Goal: Task Accomplishment & Management: Manage account settings

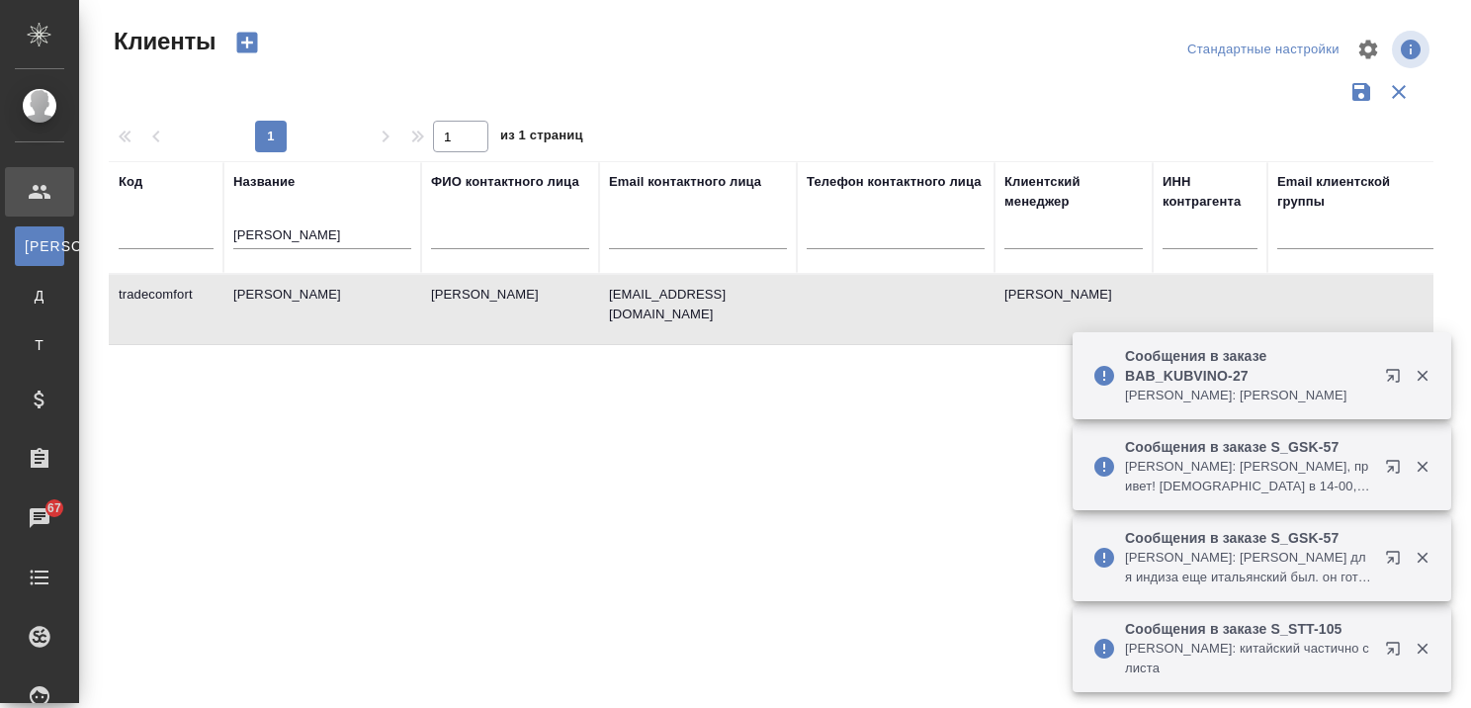
select select "RU"
drag, startPoint x: 380, startPoint y: 236, endPoint x: 203, endPoint y: 241, distance: 177.0
click at [203, 236] on tr "Код Название Трейд Комфорт ФИО контактного лица Email контактного лица Телефон …" at bounding box center [856, 217] width 1495 height 113
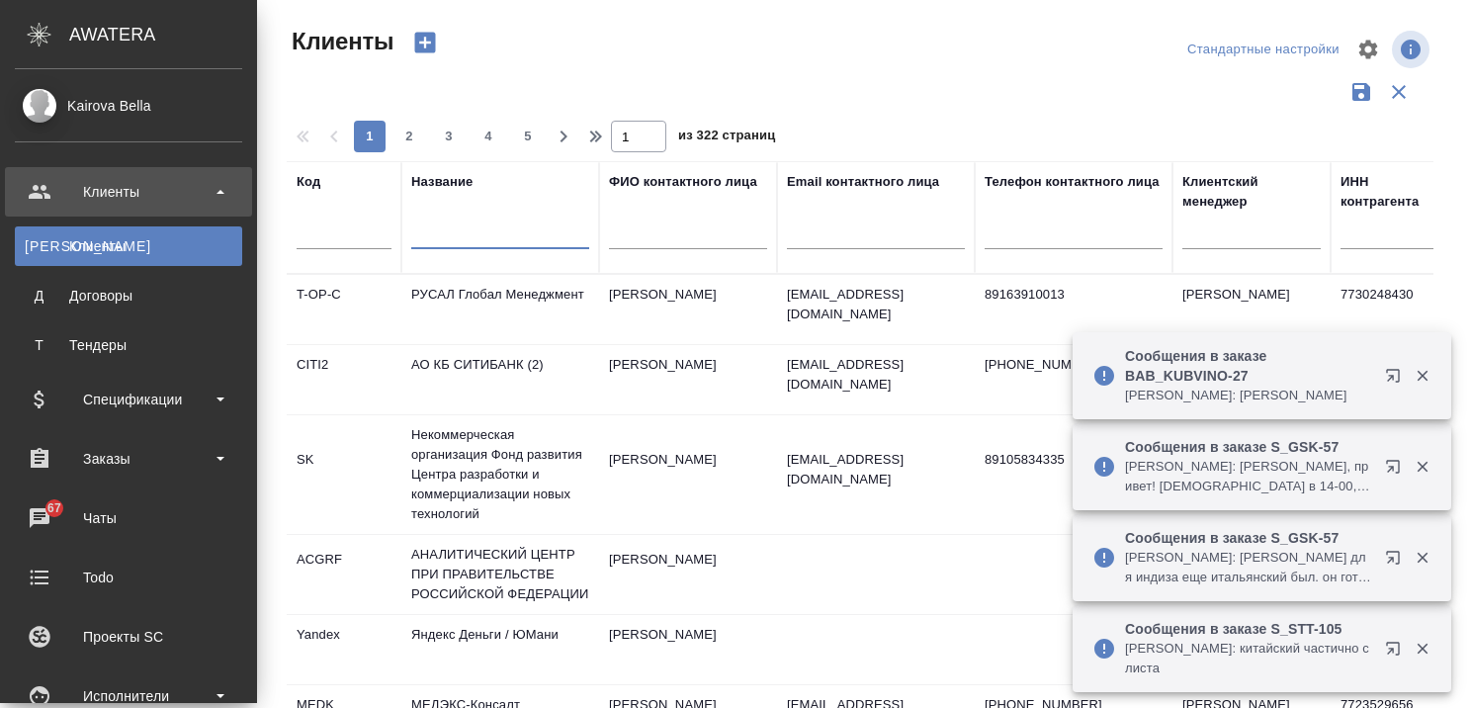
click at [1392, 650] on icon "button" at bounding box center [1392, 648] width 13 height 13
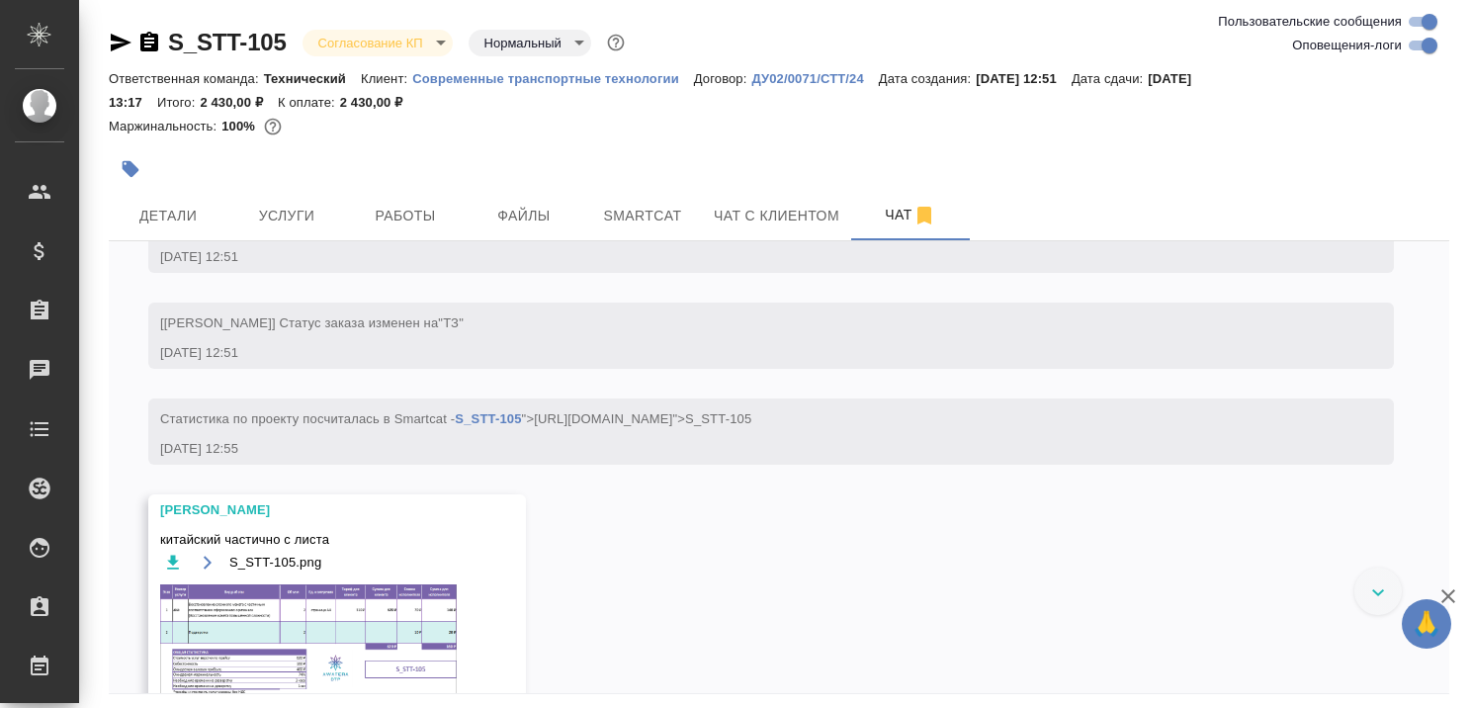
scroll to position [545, 0]
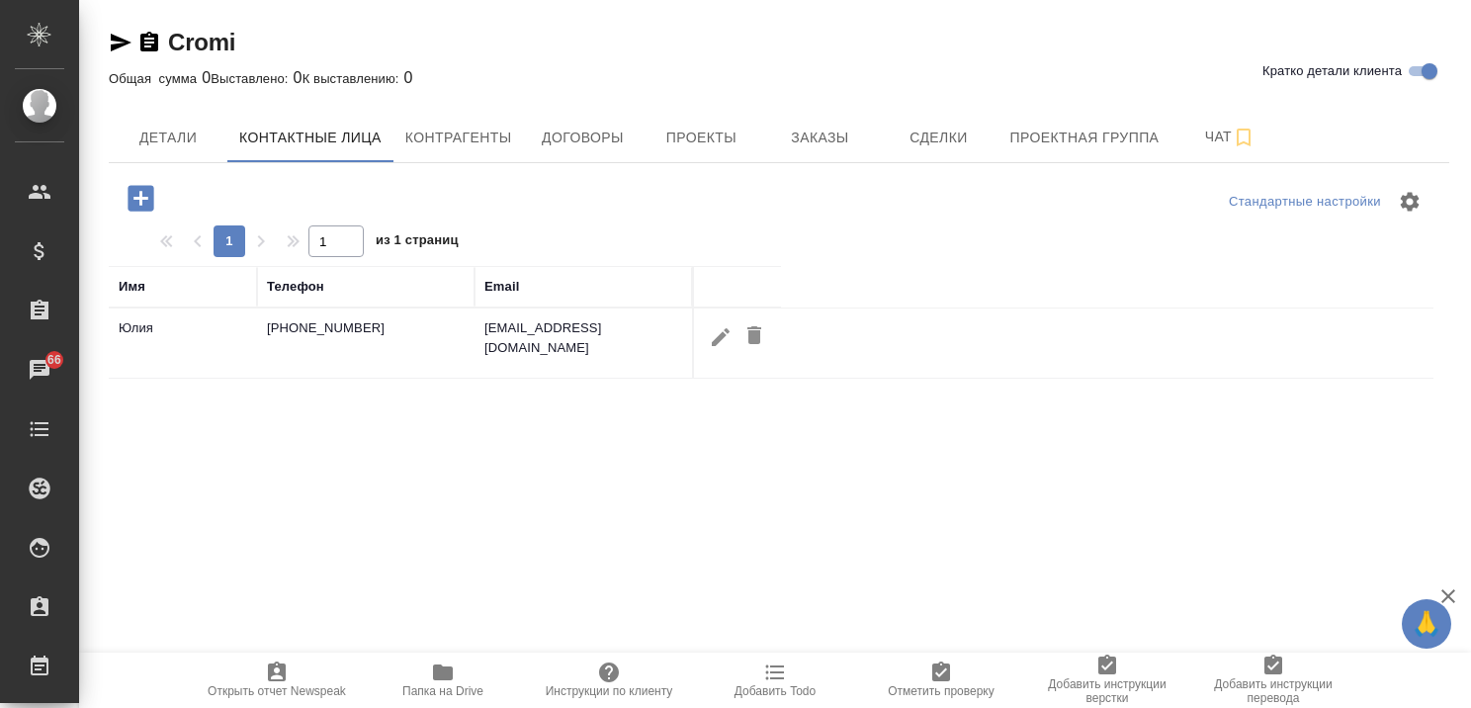
select select "RU"
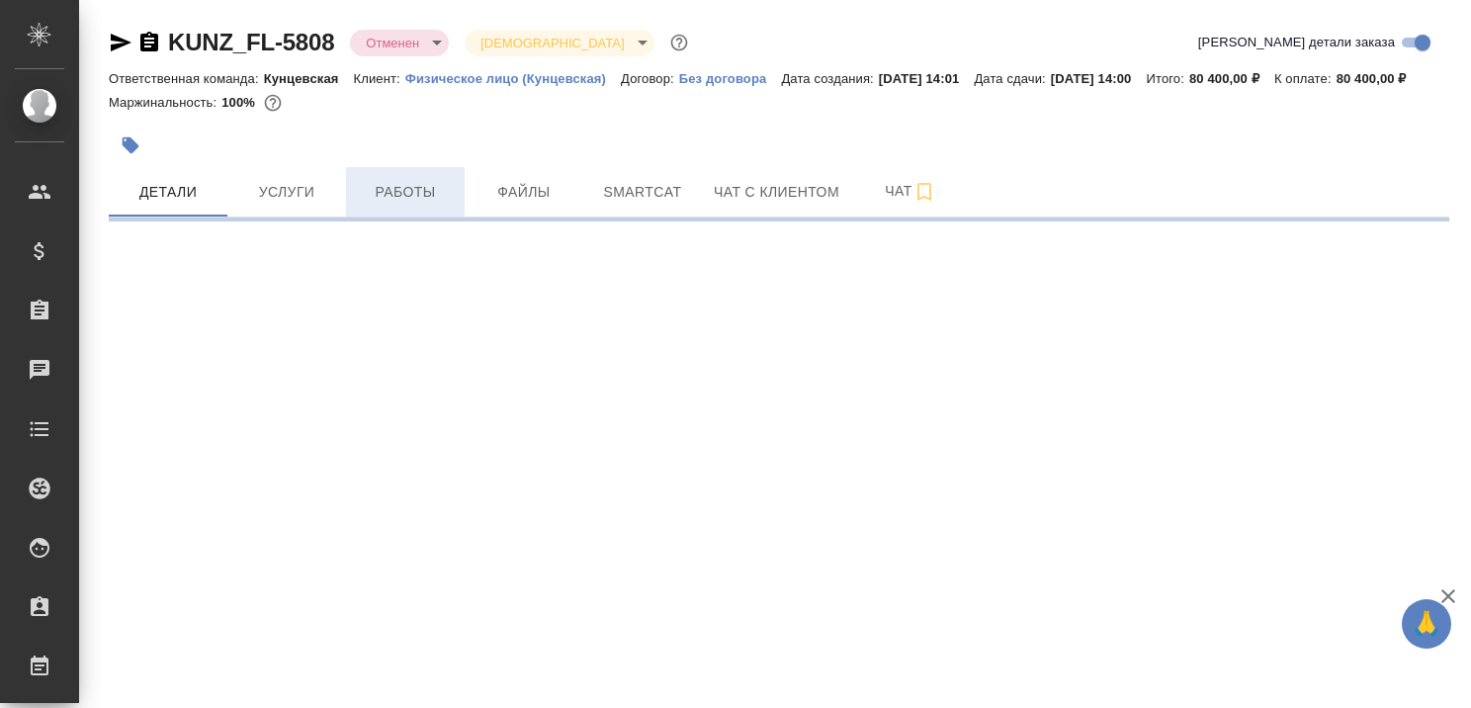
select select "RU"
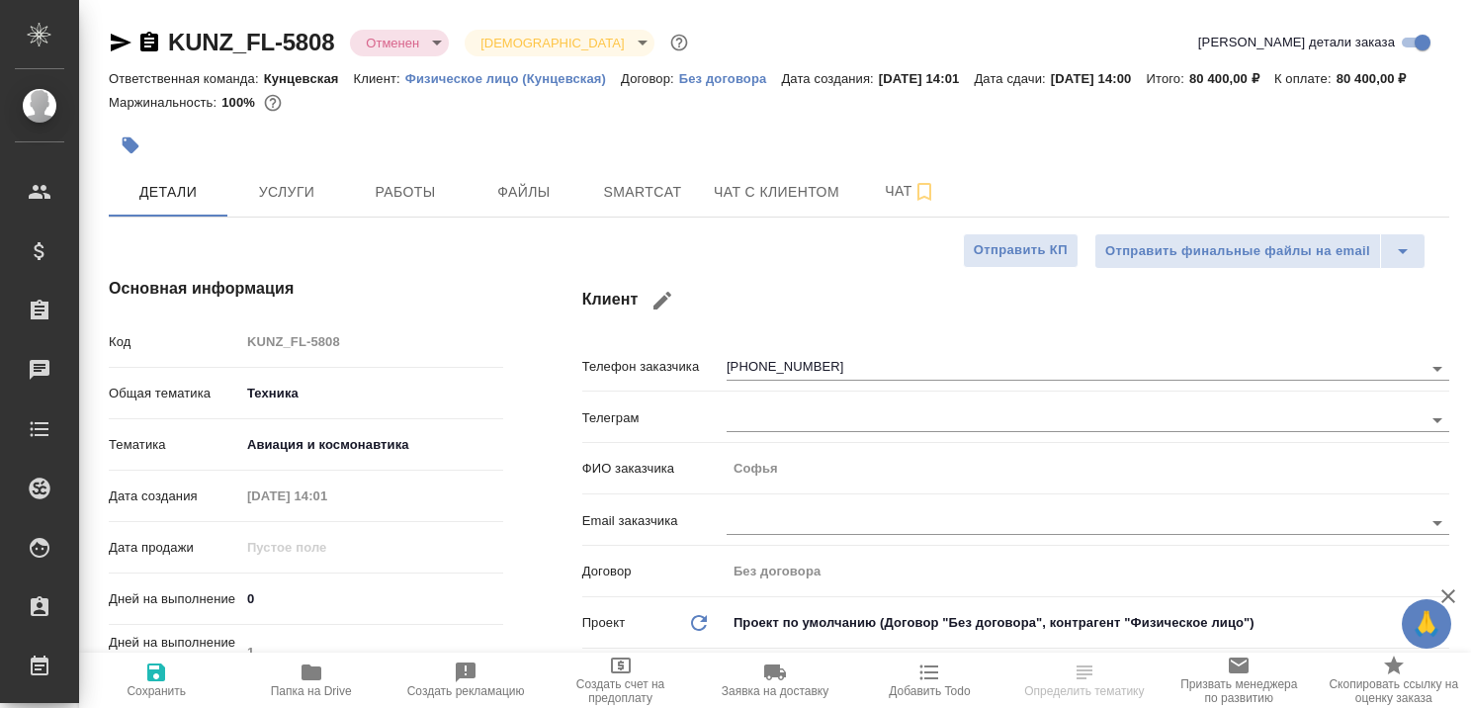
type textarea "x"
